Goal: Task Accomplishment & Management: Manage account settings

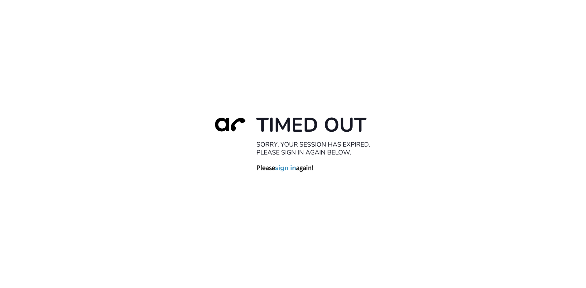
click at [283, 170] on link "sign in" at bounding box center [285, 168] width 21 height 9
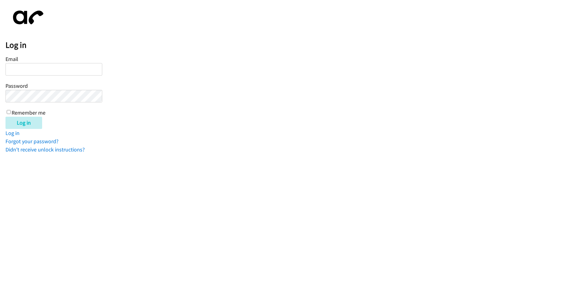
click at [22, 71] on input "Email" at bounding box center [53, 69] width 97 height 13
click at [38, 75] on input "Email" at bounding box center [53, 69] width 97 height 13
type input "[EMAIL_ADDRESS][DOMAIN_NAME]"
click at [10, 112] on input "Remember me" at bounding box center [9, 112] width 4 height 4
checkbox input "true"
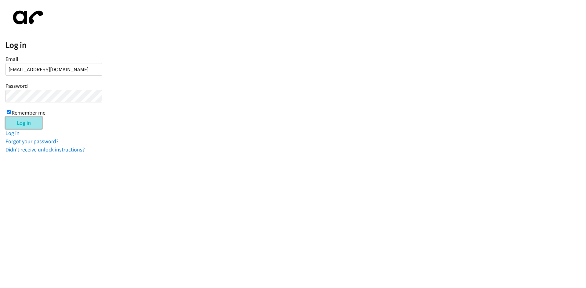
click at [18, 122] on input "Log in" at bounding box center [23, 123] width 37 height 12
